Goal: Task Accomplishment & Management: Use online tool/utility

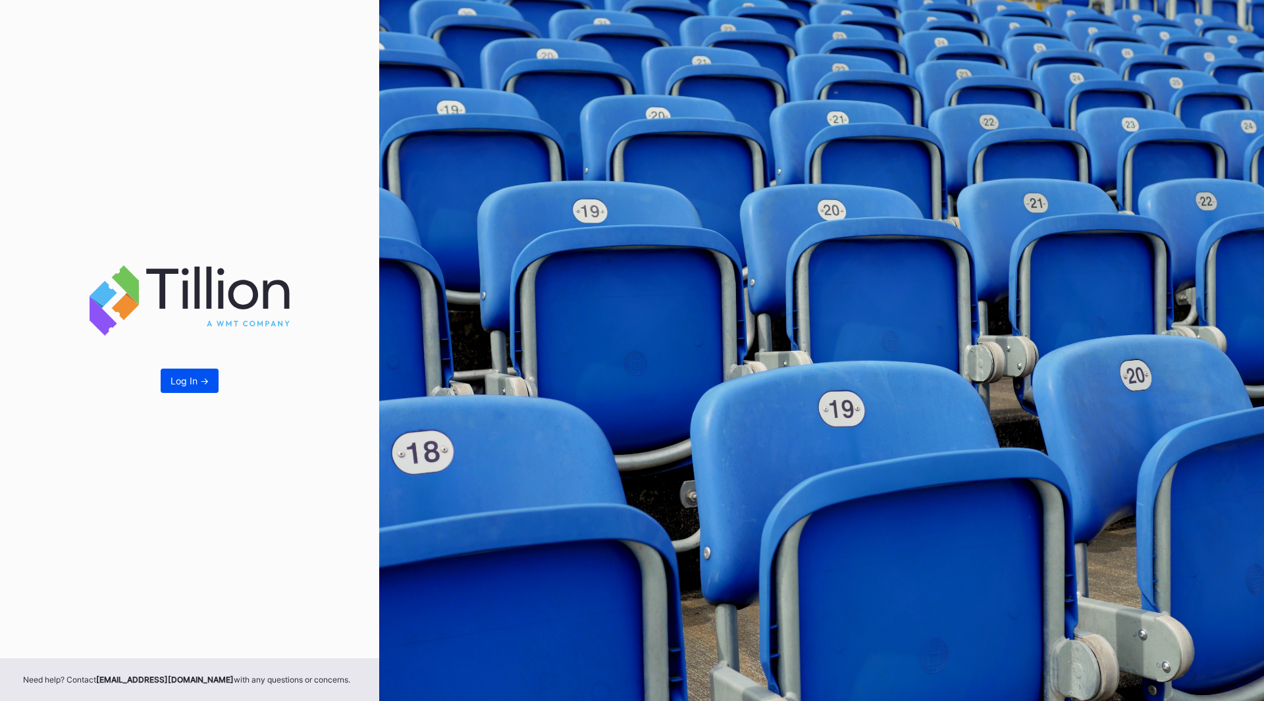
click at [197, 383] on div "Log In ->" at bounding box center [190, 380] width 38 height 11
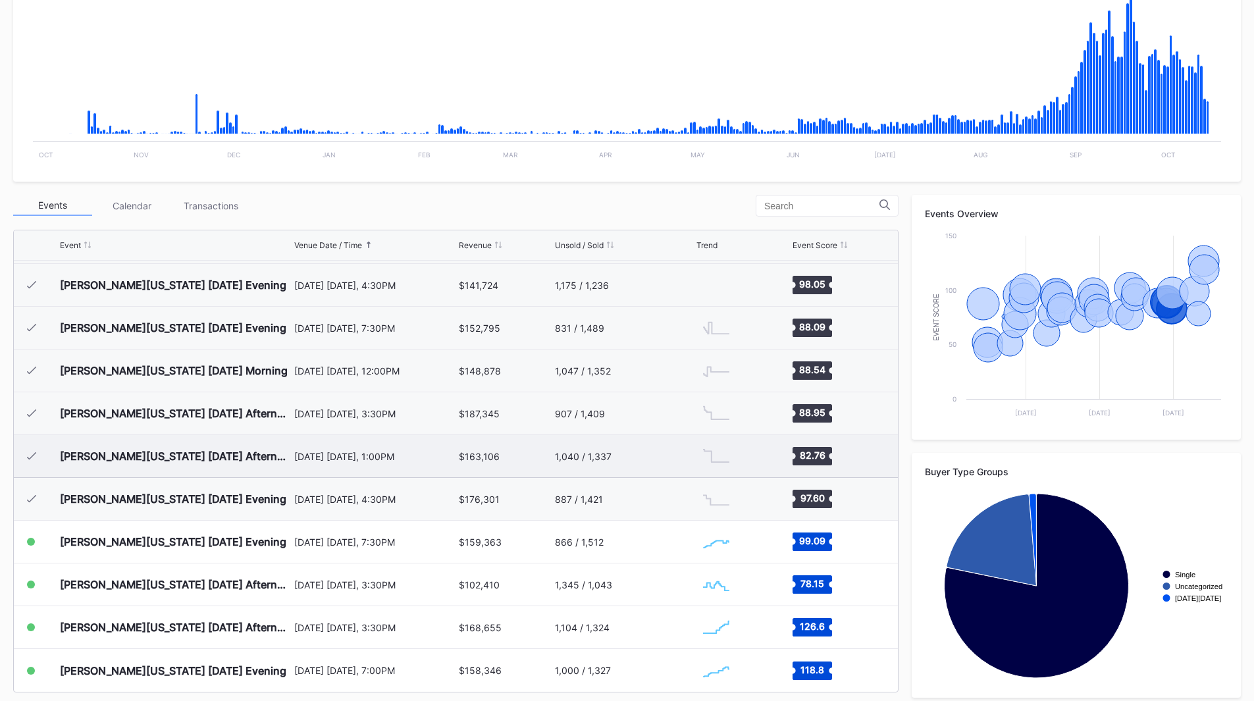
scroll to position [294, 0]
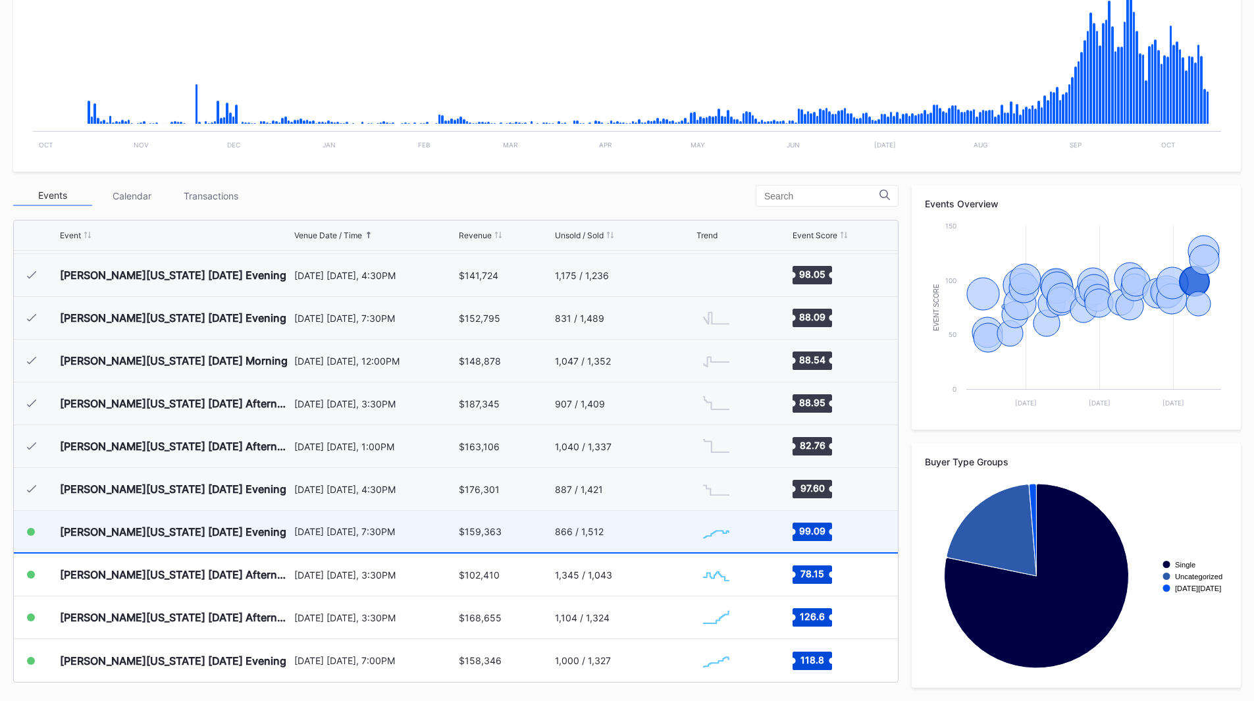
click at [652, 523] on div "866 / 1,512" at bounding box center [624, 531] width 139 height 41
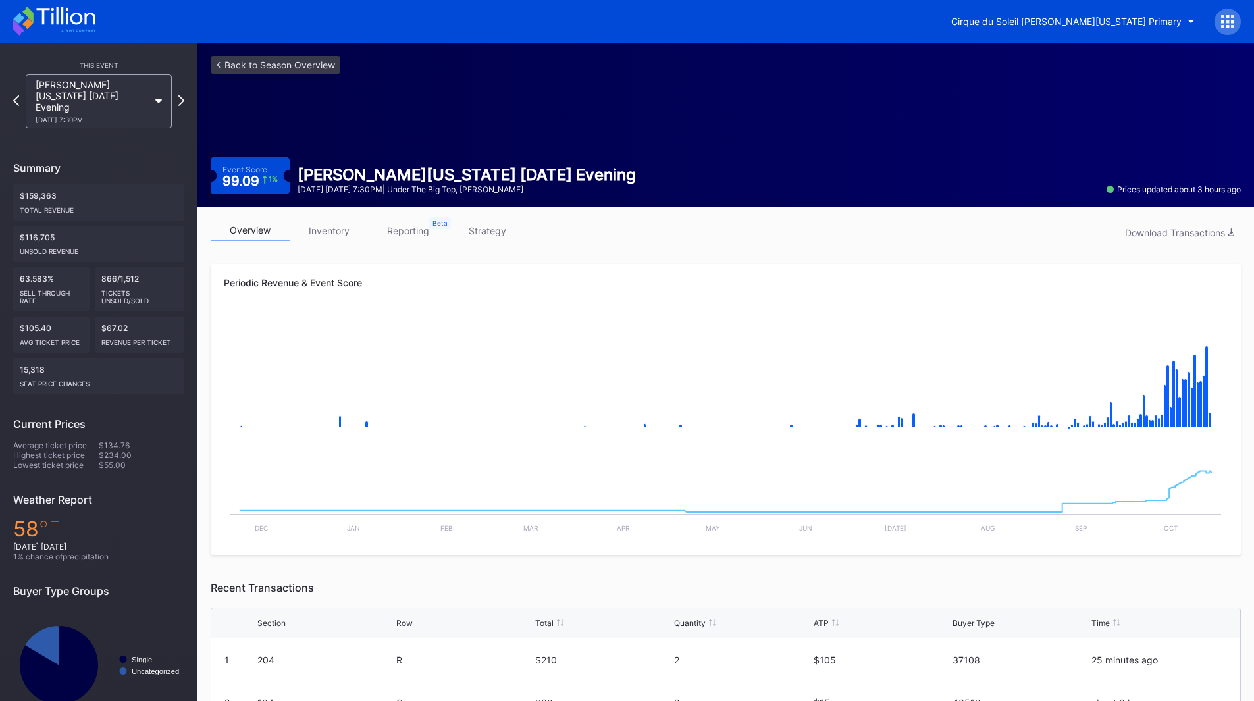
click at [489, 224] on link "strategy" at bounding box center [487, 231] width 79 height 20
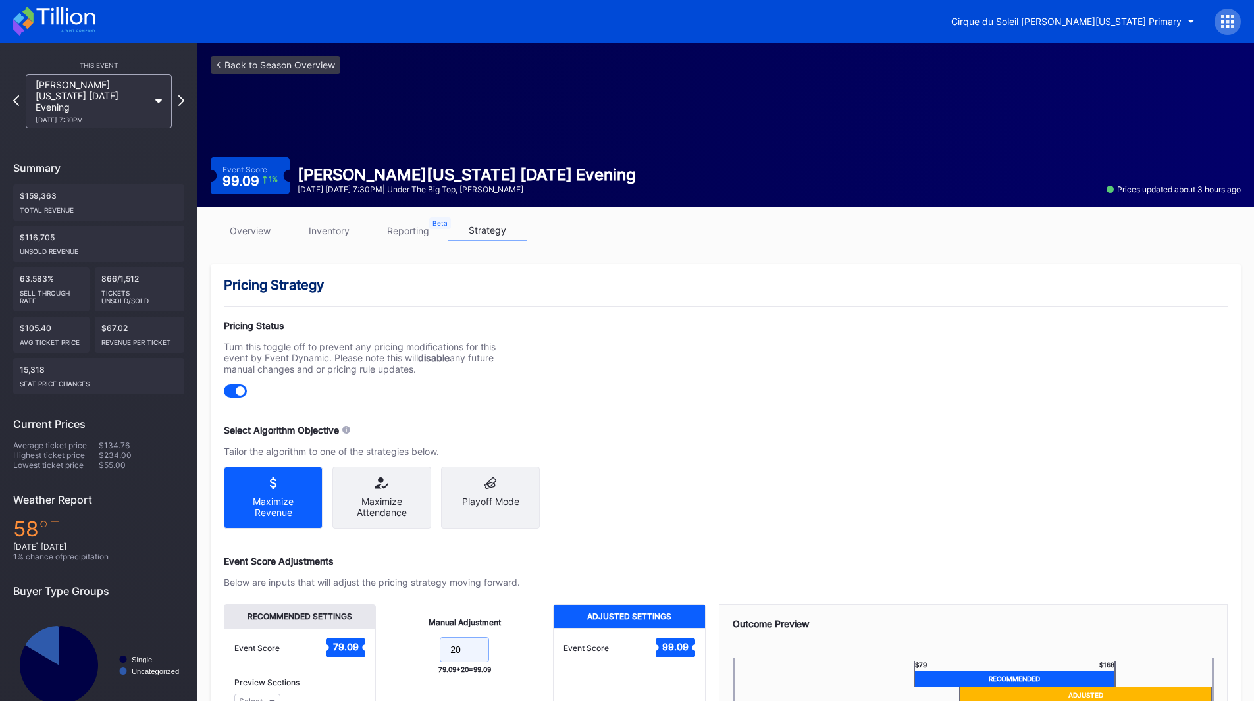
drag, startPoint x: 468, startPoint y: 663, endPoint x: 404, endPoint y: 659, distance: 64.6
click at [406, 663] on form "20" at bounding box center [464, 651] width 151 height 28
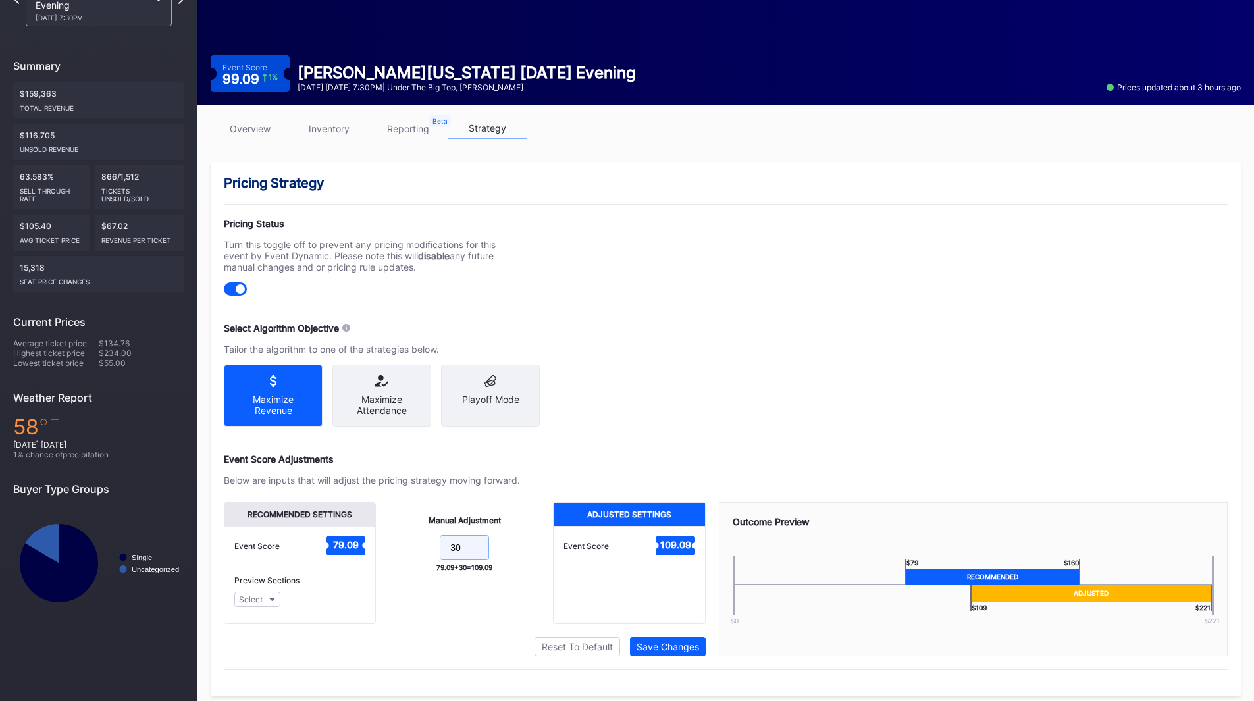
scroll to position [122, 0]
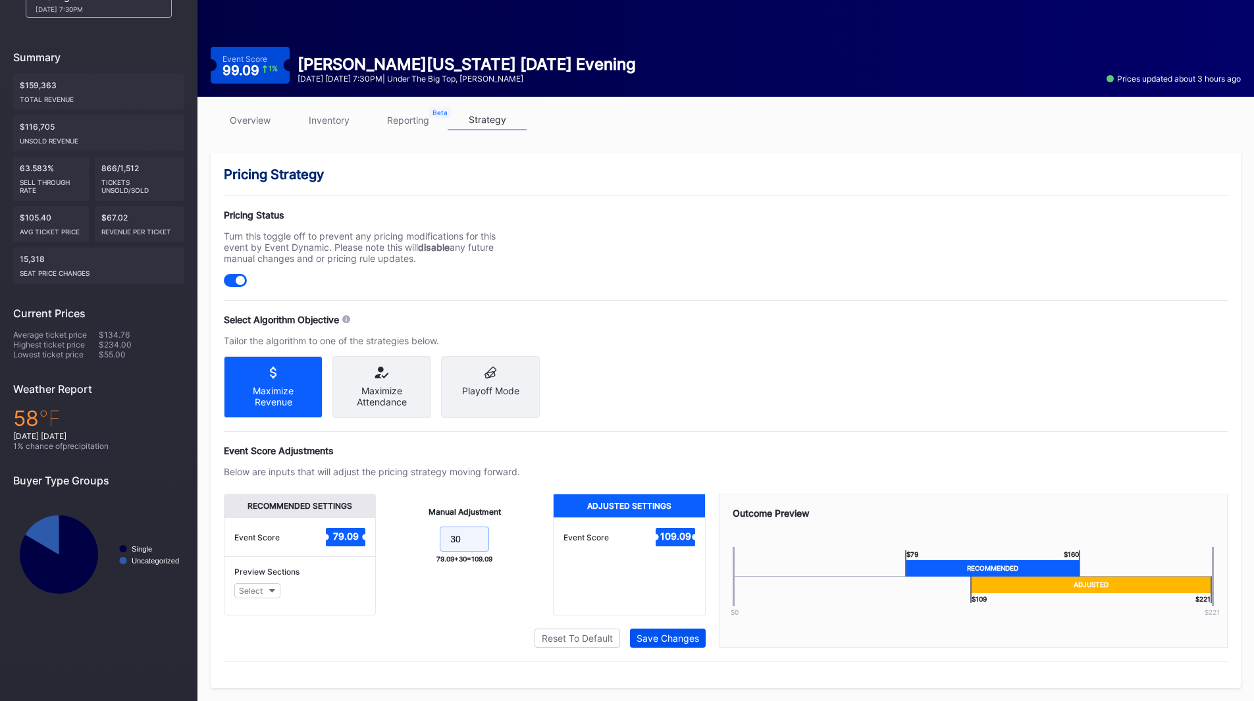
type input "30"
click at [651, 630] on button "Save Changes" at bounding box center [668, 638] width 76 height 19
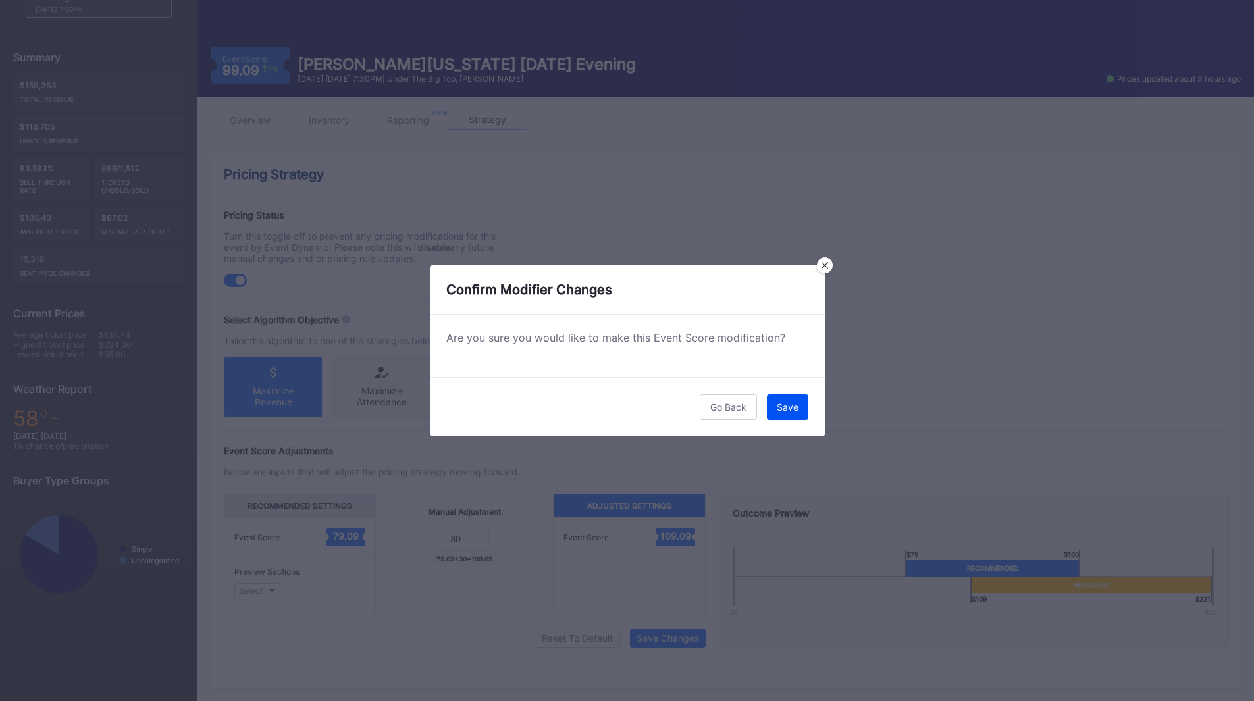
click at [789, 414] on button "Save" at bounding box center [787, 407] width 41 height 26
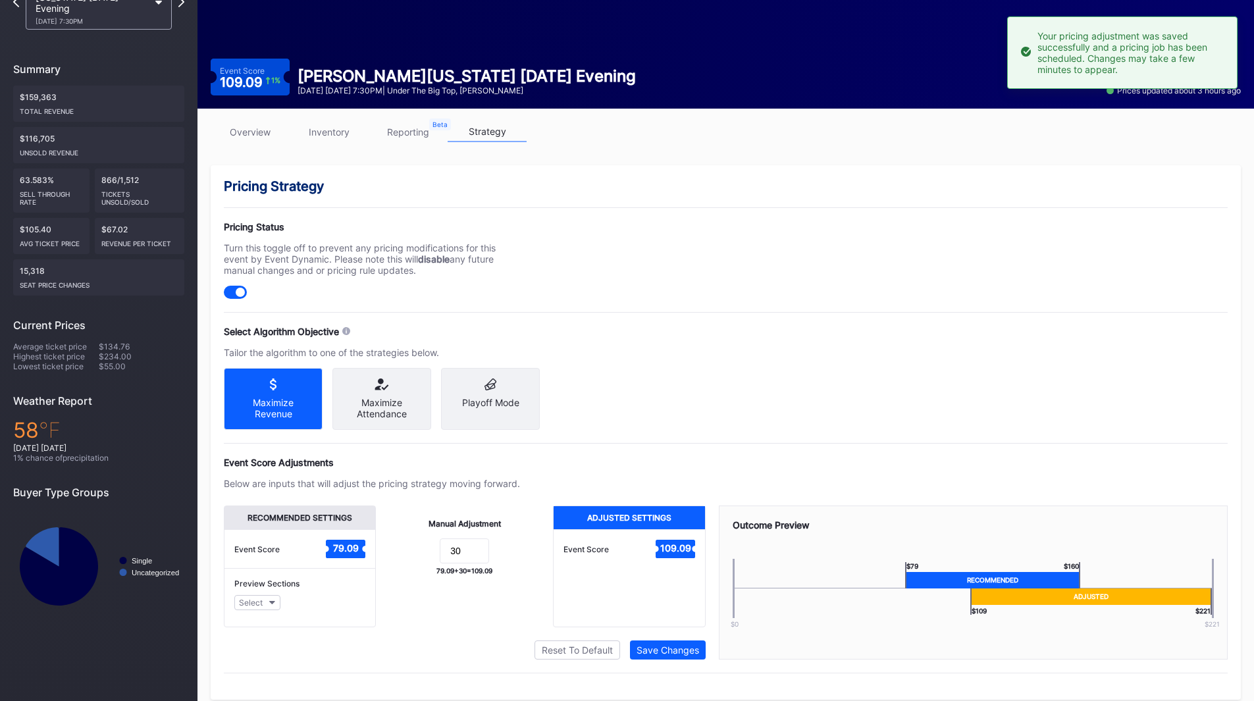
scroll to position [0, 0]
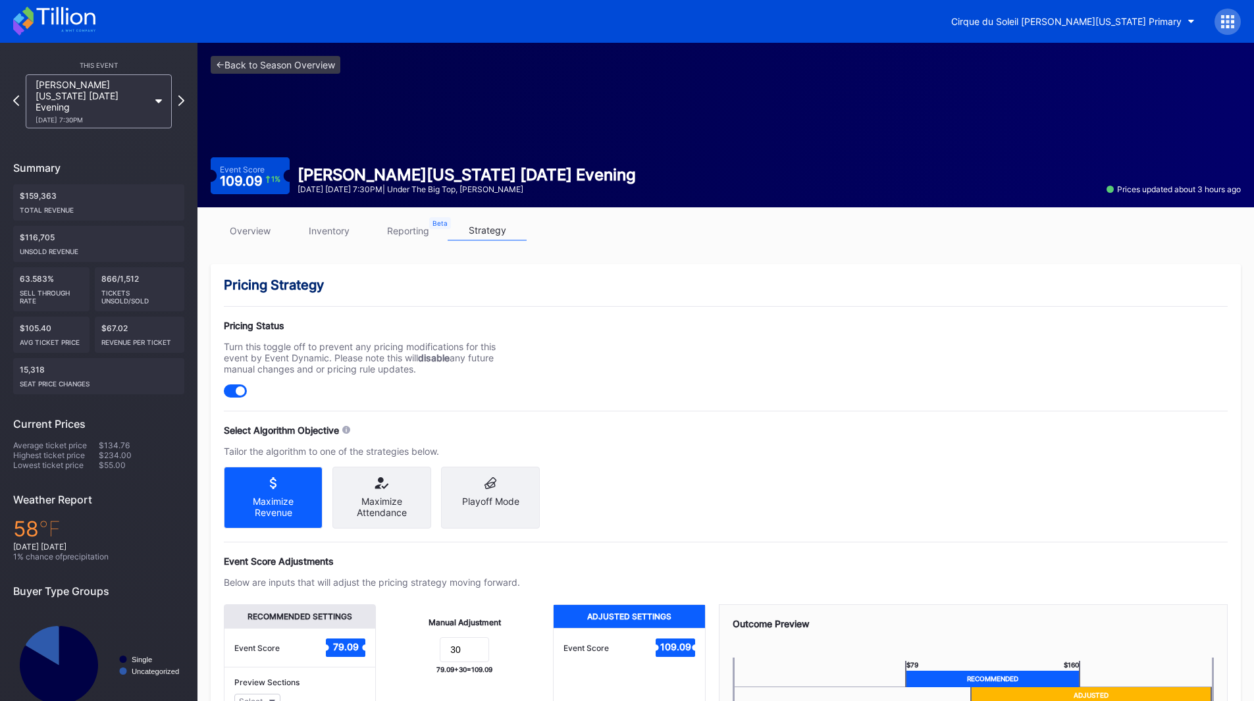
click at [64, 25] on icon at bounding box center [54, 21] width 82 height 29
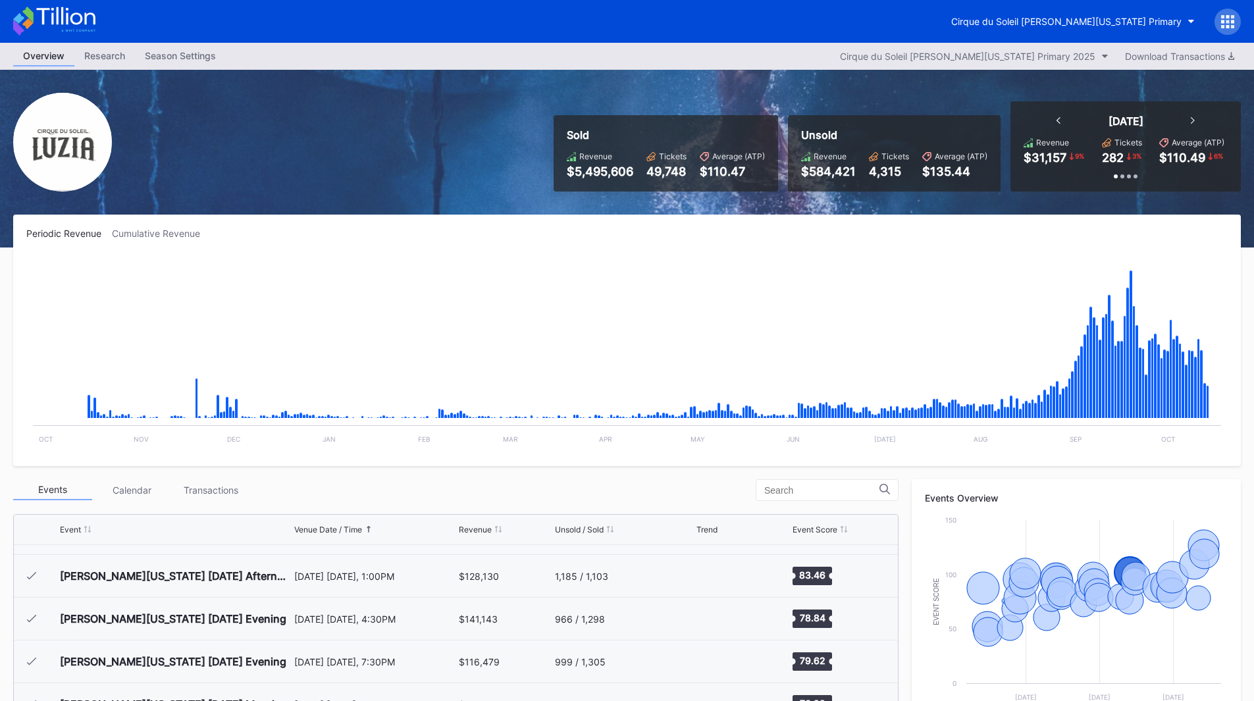
click at [720, 167] on div "$110.47" at bounding box center [732, 172] width 65 height 14
click at [730, 170] on div "$110.47" at bounding box center [732, 172] width 65 height 14
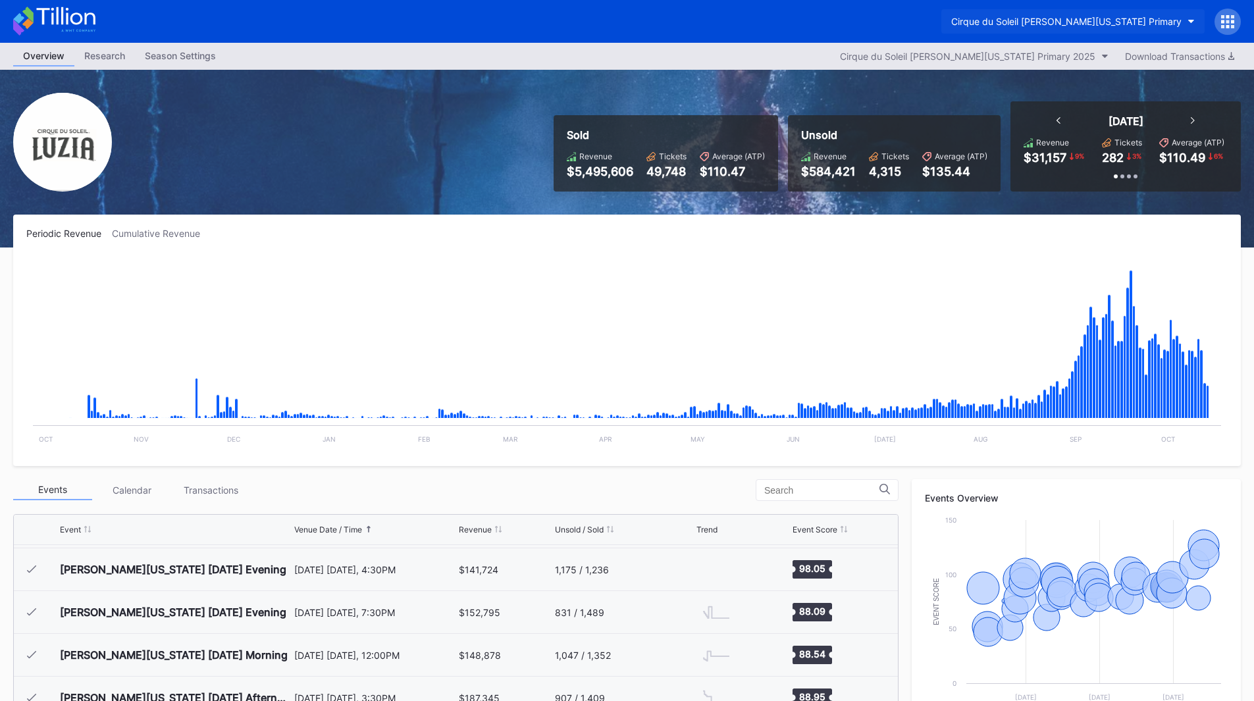
click at [1147, 22] on div "Cirque du Soleil [PERSON_NAME][US_STATE] Primary" at bounding box center [1066, 21] width 230 height 11
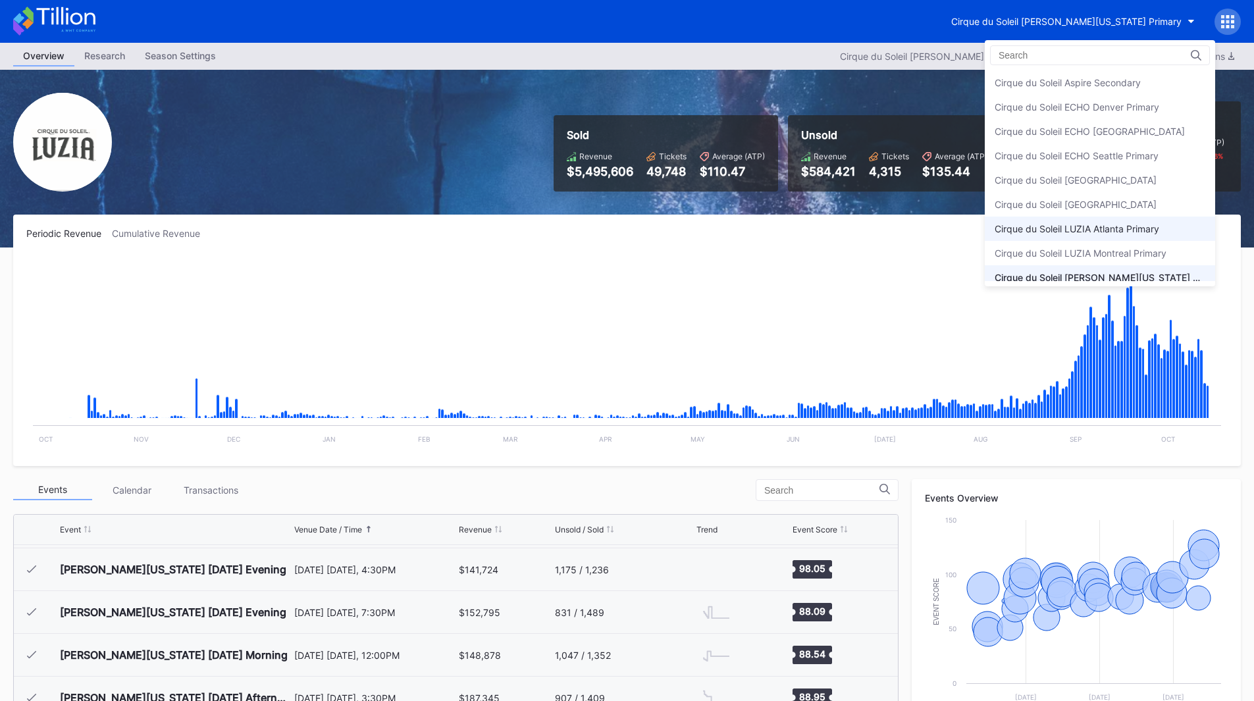
click at [1089, 231] on div "Cirque du Soleil LUZIA Atlanta Primary" at bounding box center [1077, 228] width 165 height 11
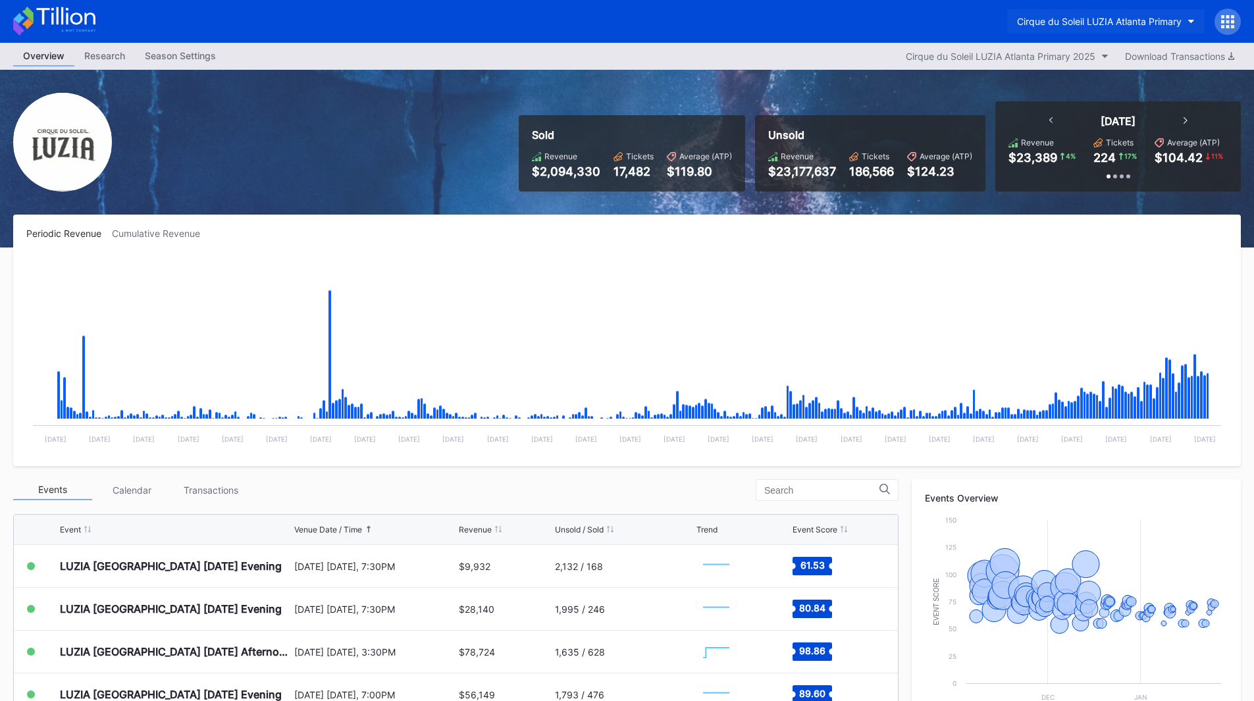
click at [1105, 19] on div "Cirque du Soleil LUZIA Atlanta Primary" at bounding box center [1099, 21] width 165 height 11
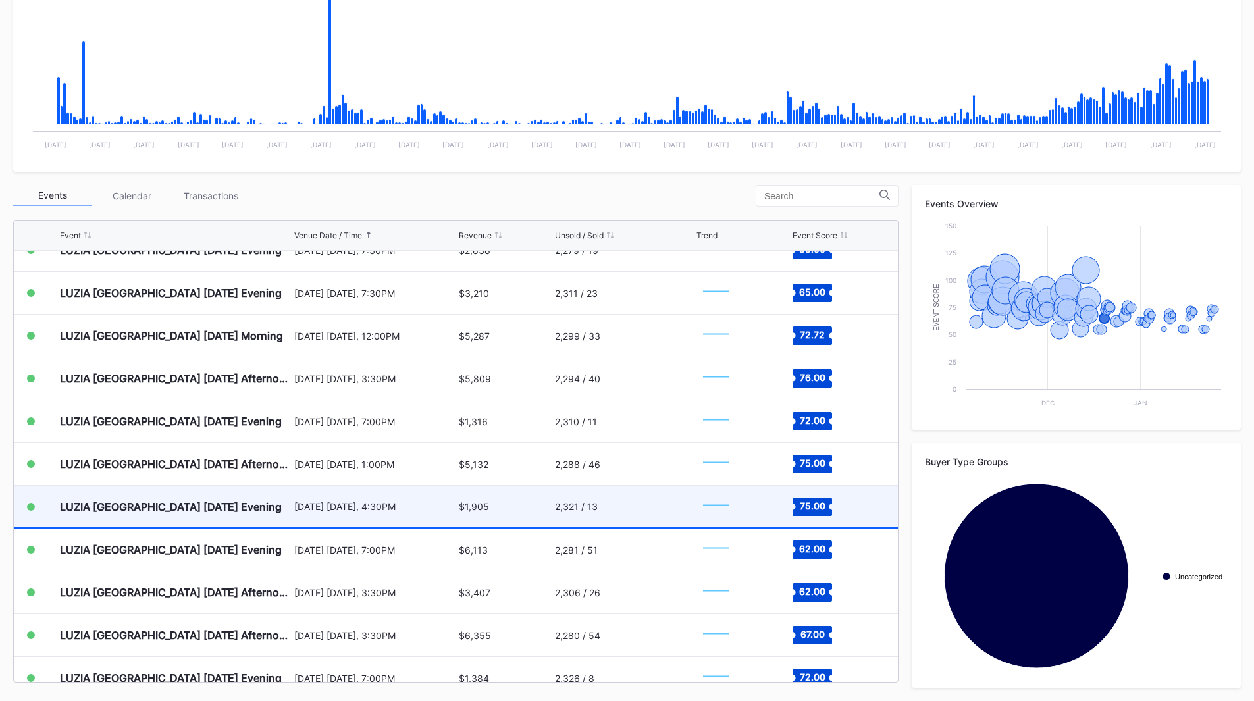
scroll to position [1975, 0]
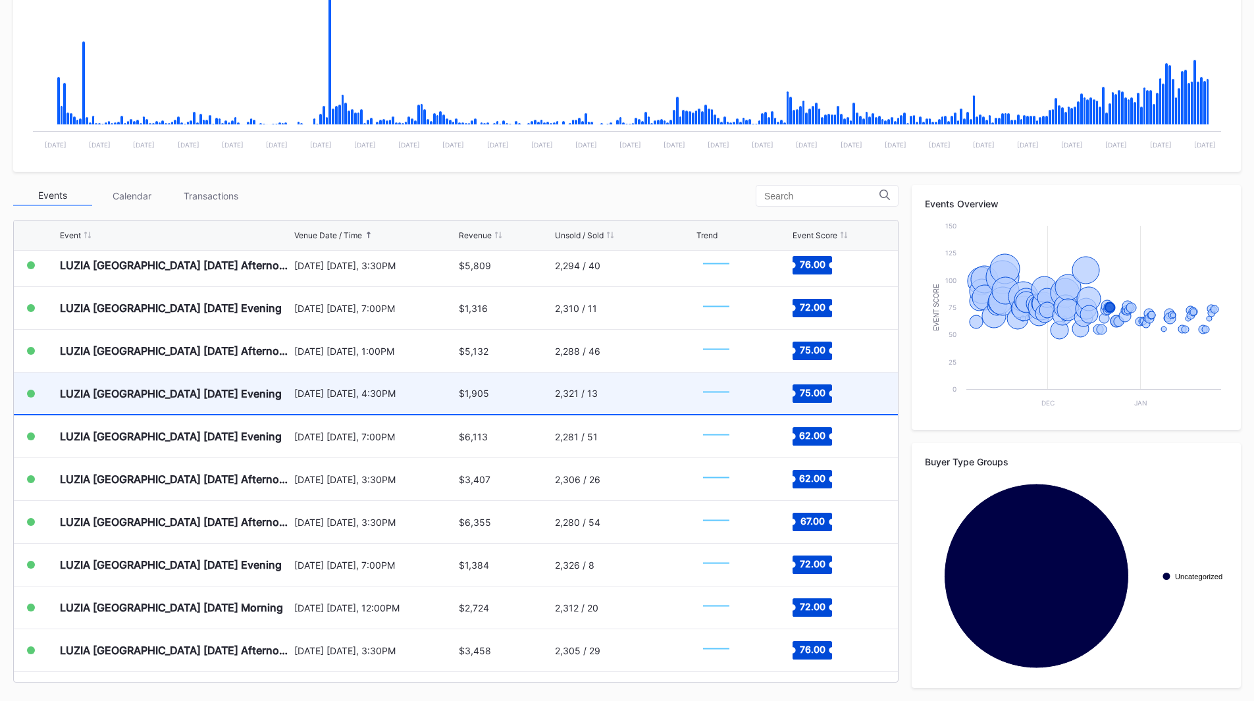
click at [623, 398] on div "2,321 / 13" at bounding box center [624, 393] width 139 height 41
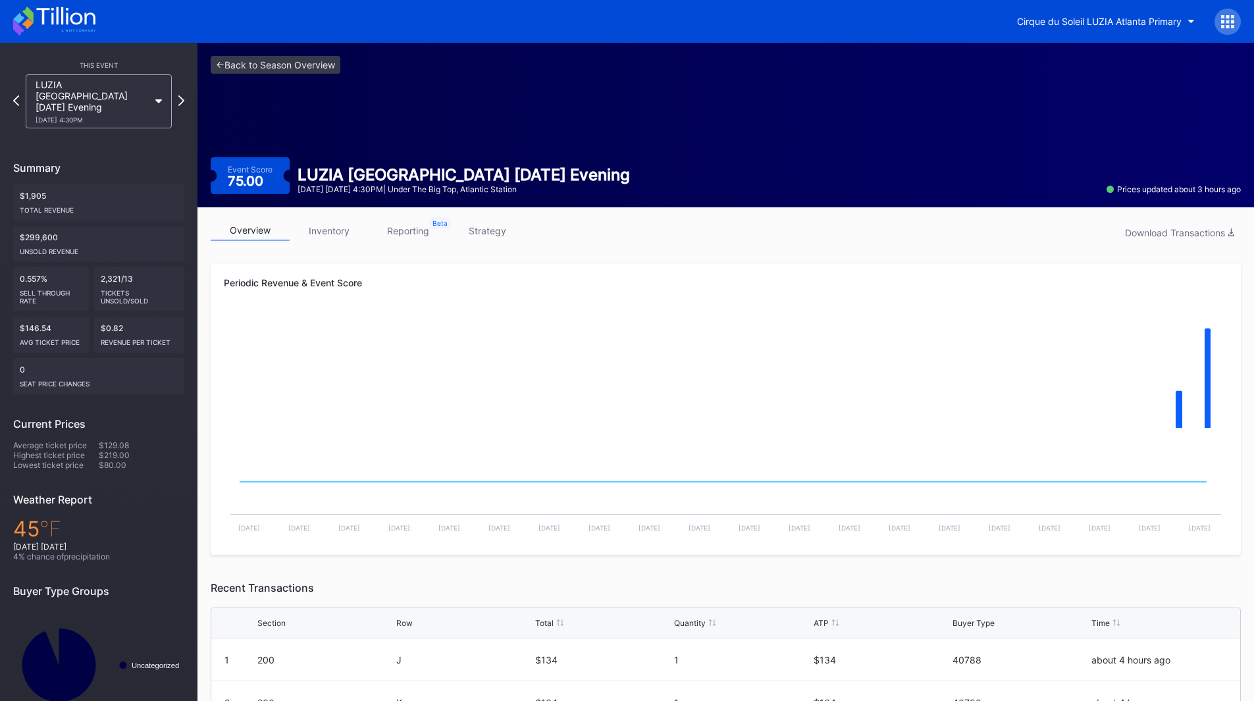
click at [332, 231] on link "inventory" at bounding box center [329, 231] width 79 height 20
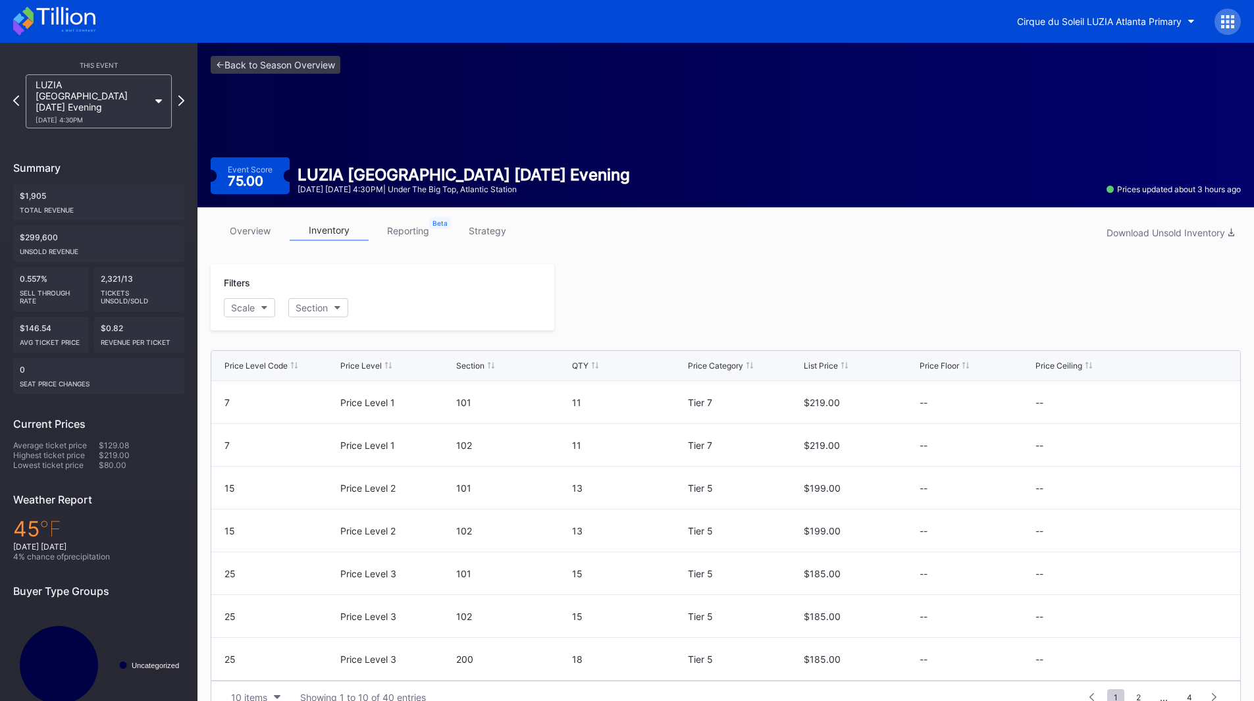
click at [240, 230] on link "overview" at bounding box center [250, 231] width 79 height 20
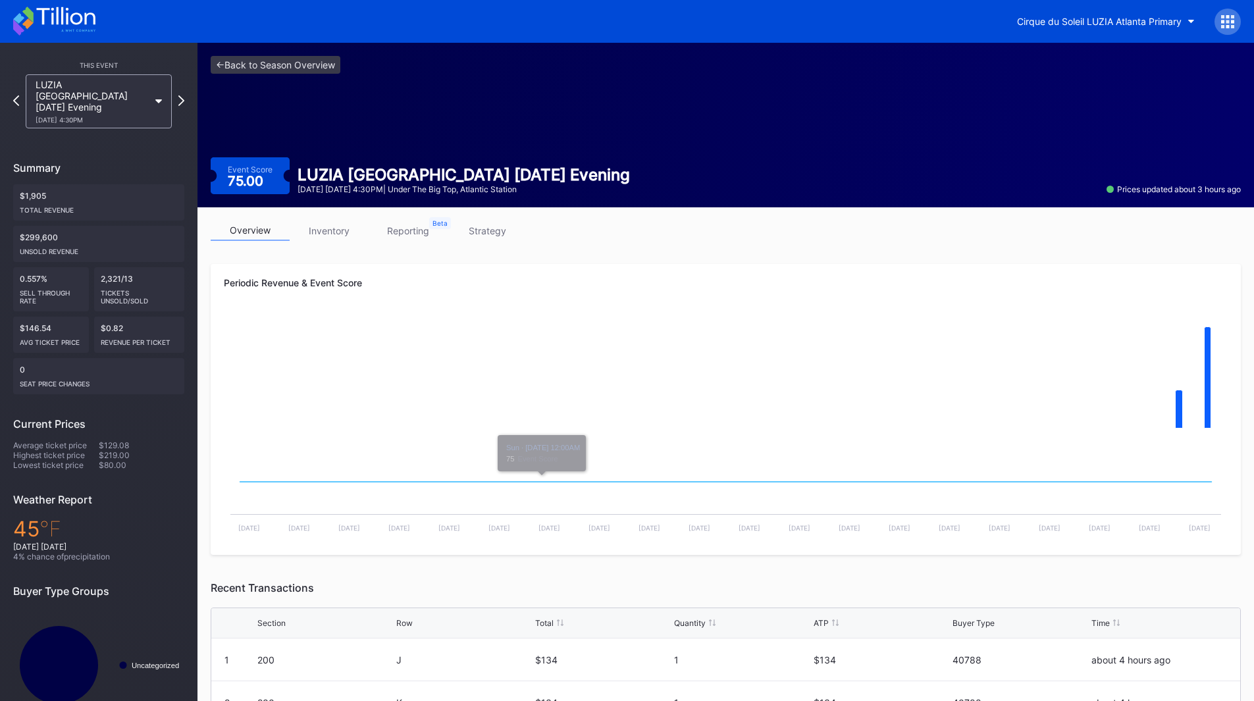
click at [331, 215] on div "overview inventory reporting strategy Periodic Revenue & Event Score Created wi…" at bounding box center [726, 552] width 1057 height 691
click at [331, 223] on link "inventory" at bounding box center [329, 231] width 79 height 20
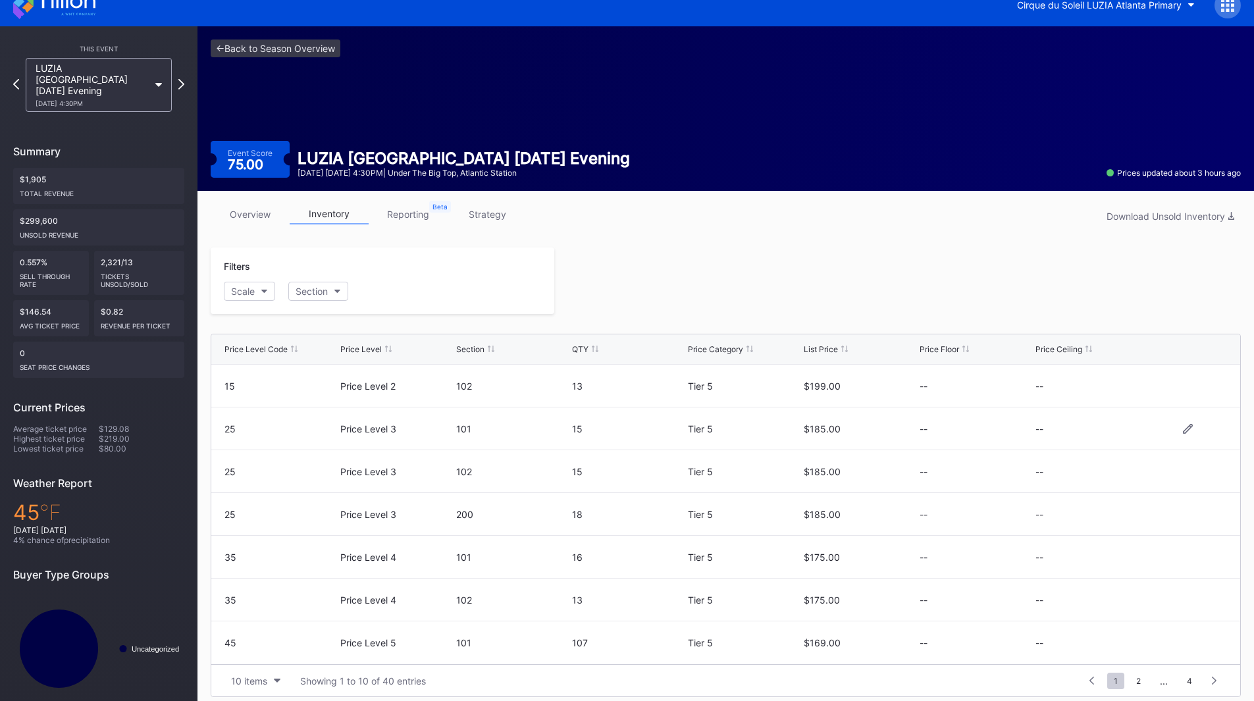
scroll to position [26, 0]
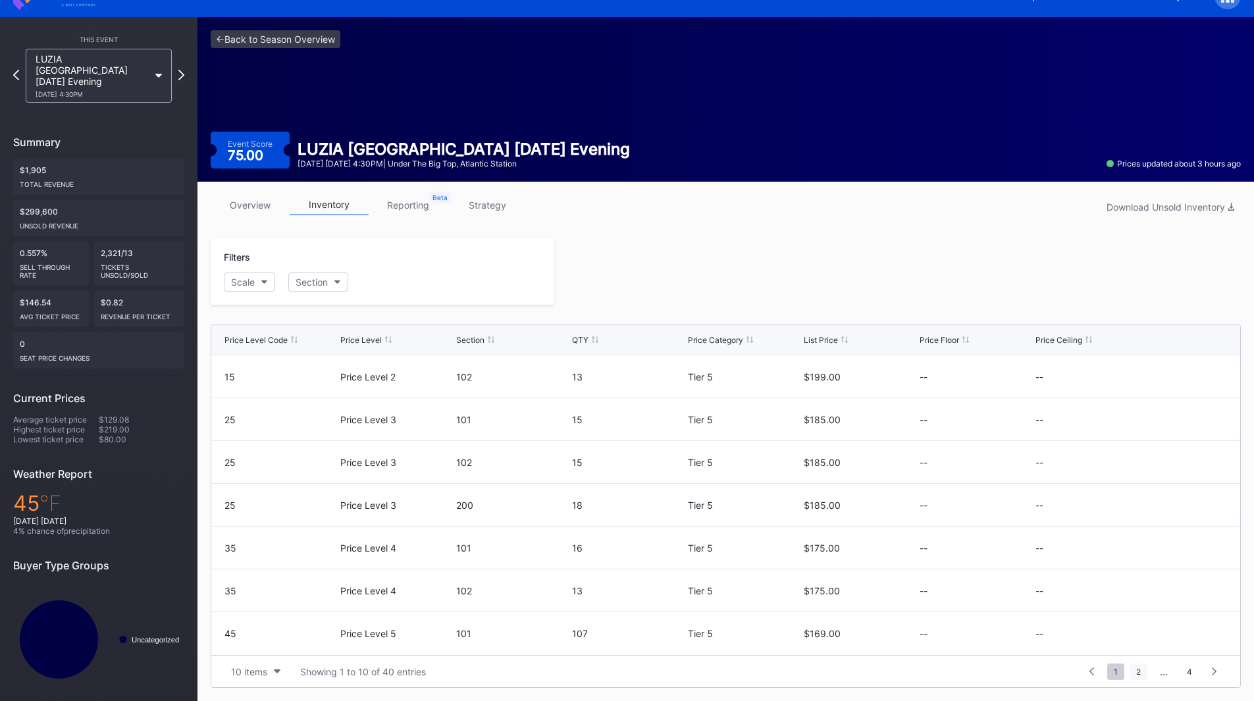
click at [1143, 665] on span "2" at bounding box center [1139, 672] width 18 height 16
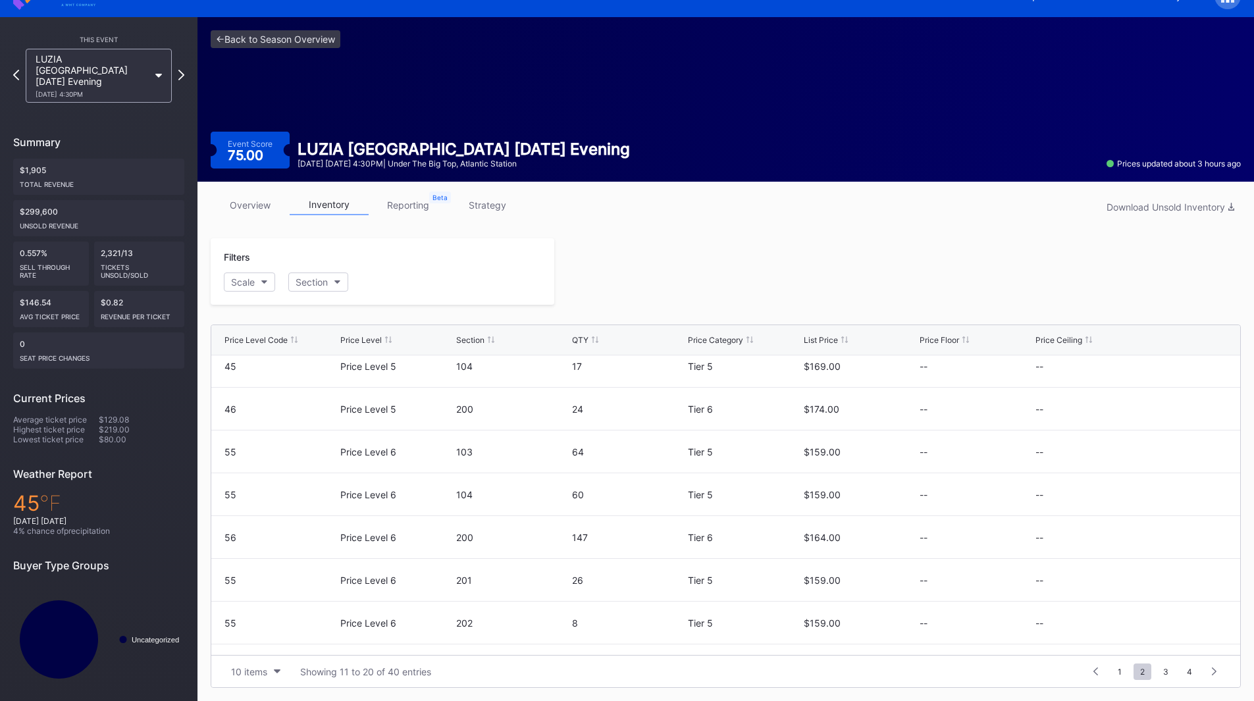
scroll to position [128, 0]
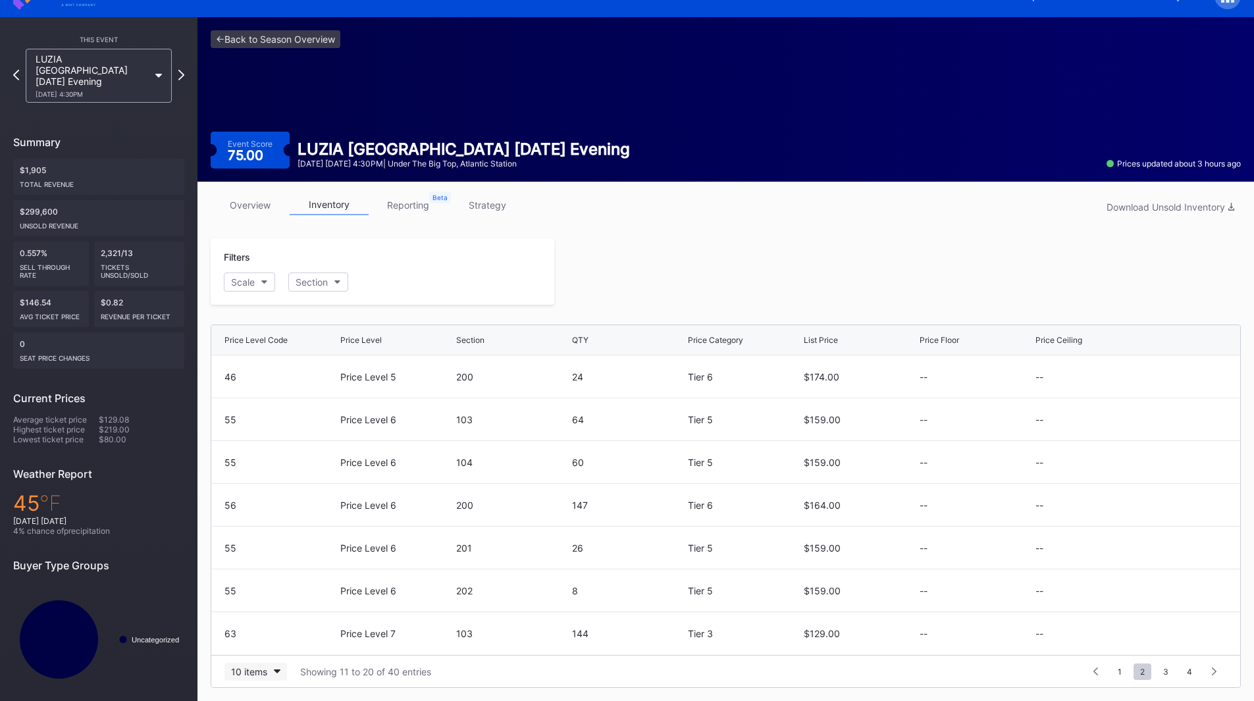
click at [265, 665] on button "10 items" at bounding box center [256, 672] width 63 height 18
click at [262, 630] on div "200 items" at bounding box center [256, 639] width 63 height 24
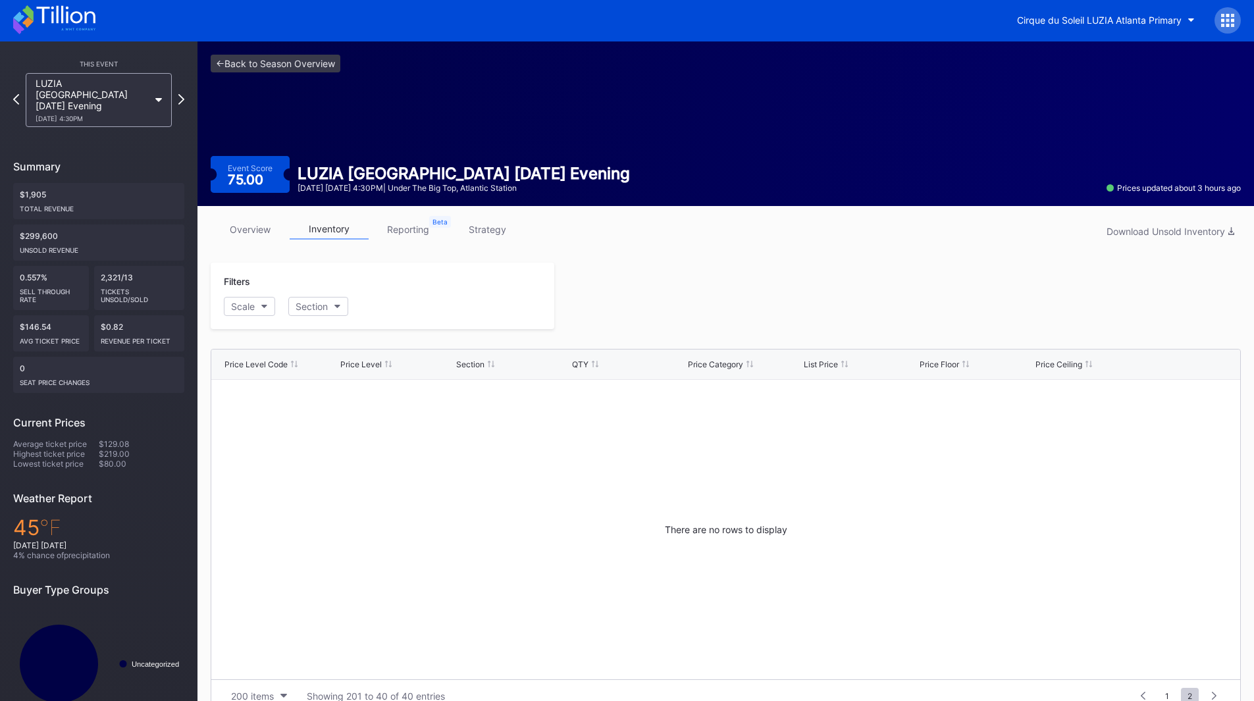
scroll to position [0, 0]
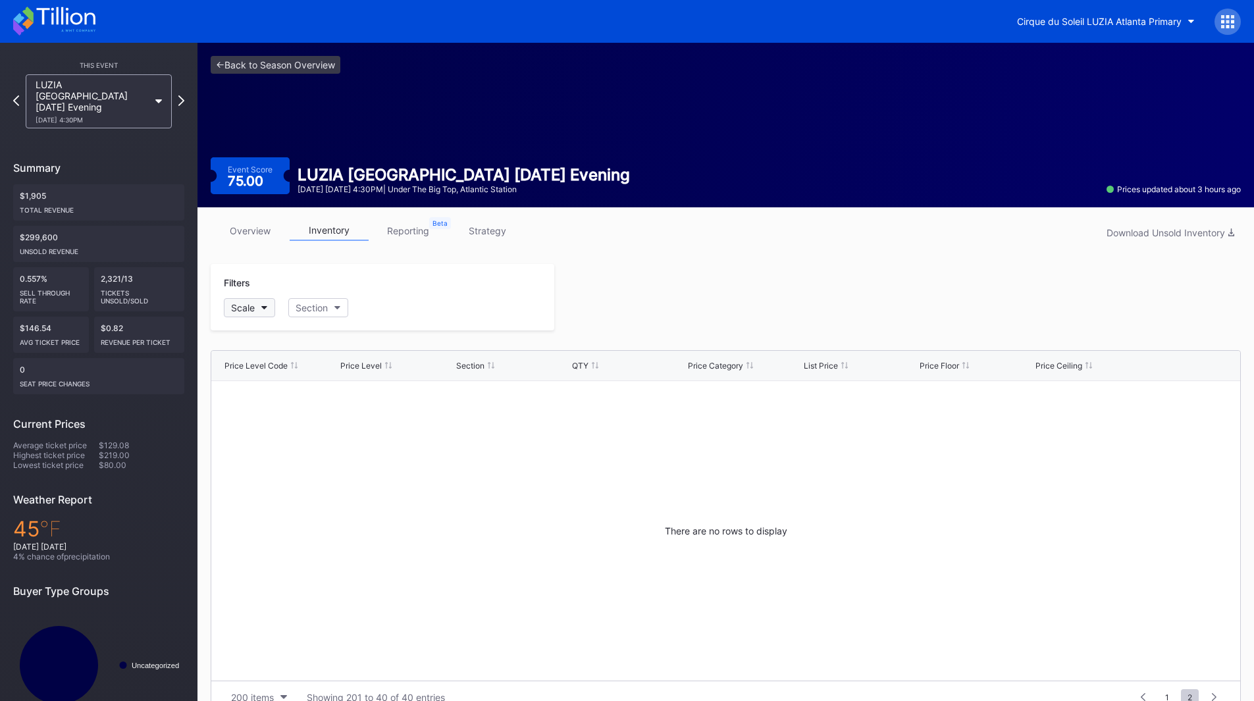
click at [254, 309] on div "Scale" at bounding box center [243, 307] width 24 height 11
